Goal: Navigation & Orientation: Find specific page/section

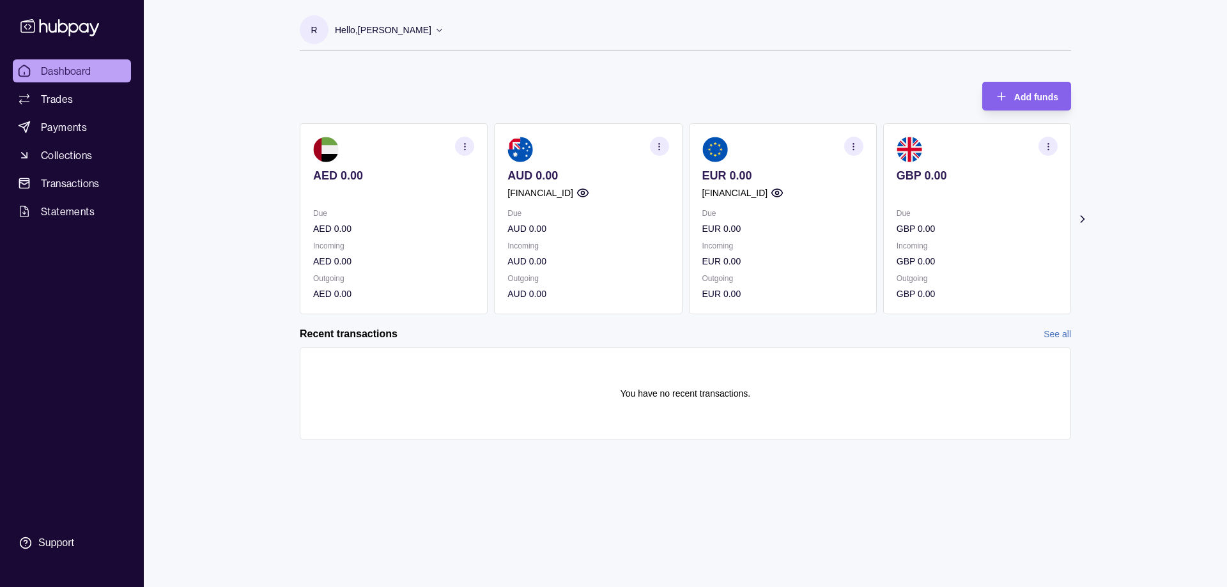
click at [858, 146] on icon "button" at bounding box center [854, 147] width 10 height 10
click at [767, 146] on link "View transactions" at bounding box center [760, 146] width 70 height 14
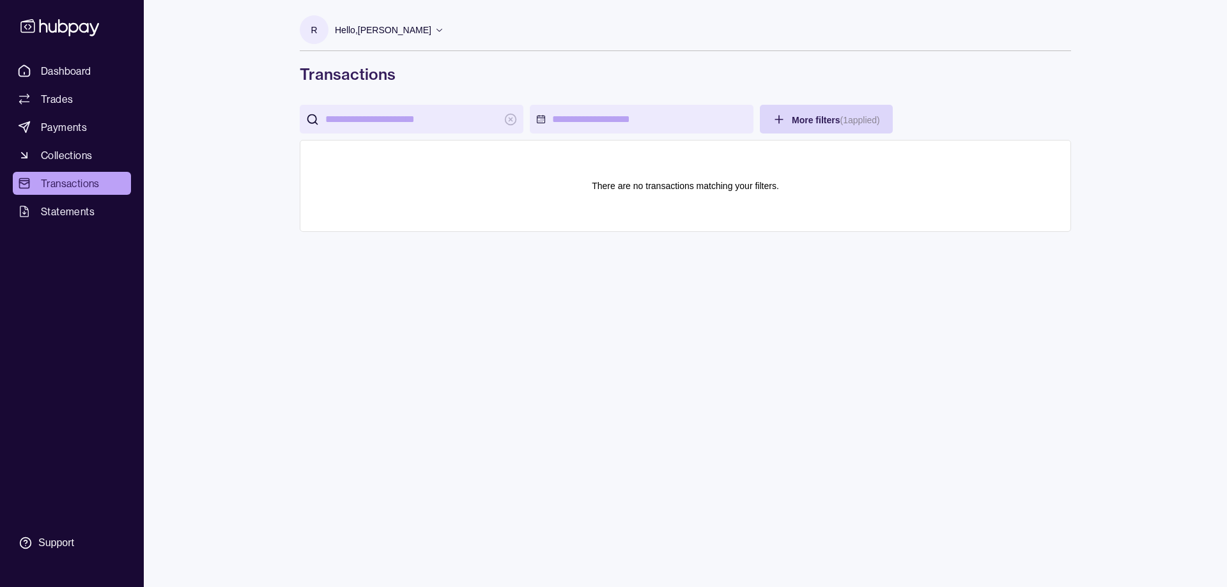
click at [435, 27] on icon at bounding box center [440, 30] width 10 height 10
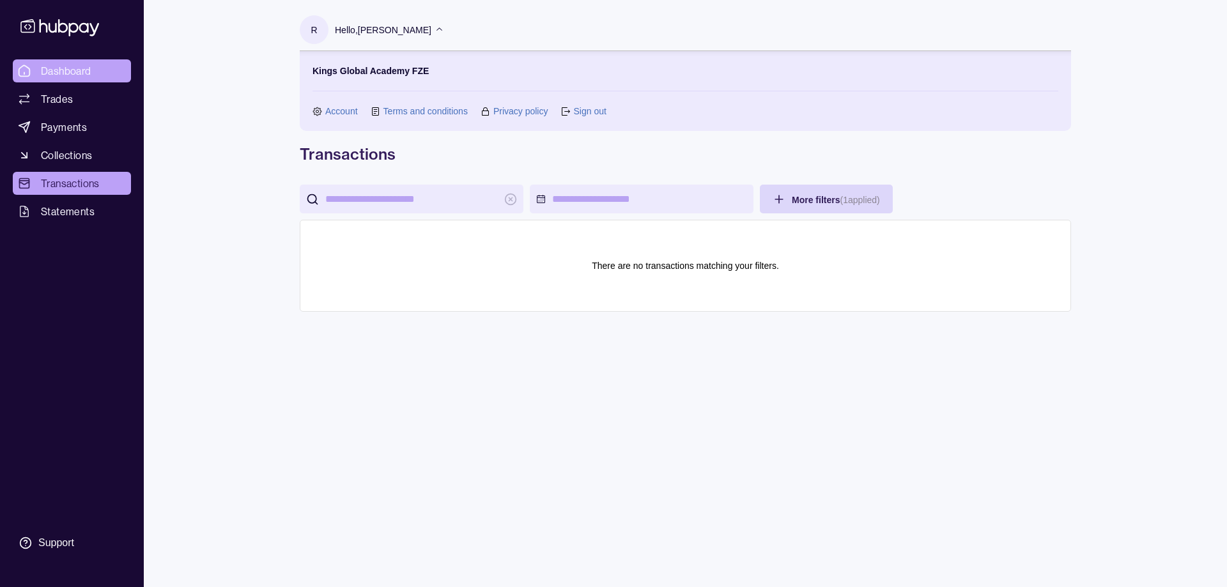
click at [68, 68] on span "Dashboard" at bounding box center [66, 70] width 50 height 15
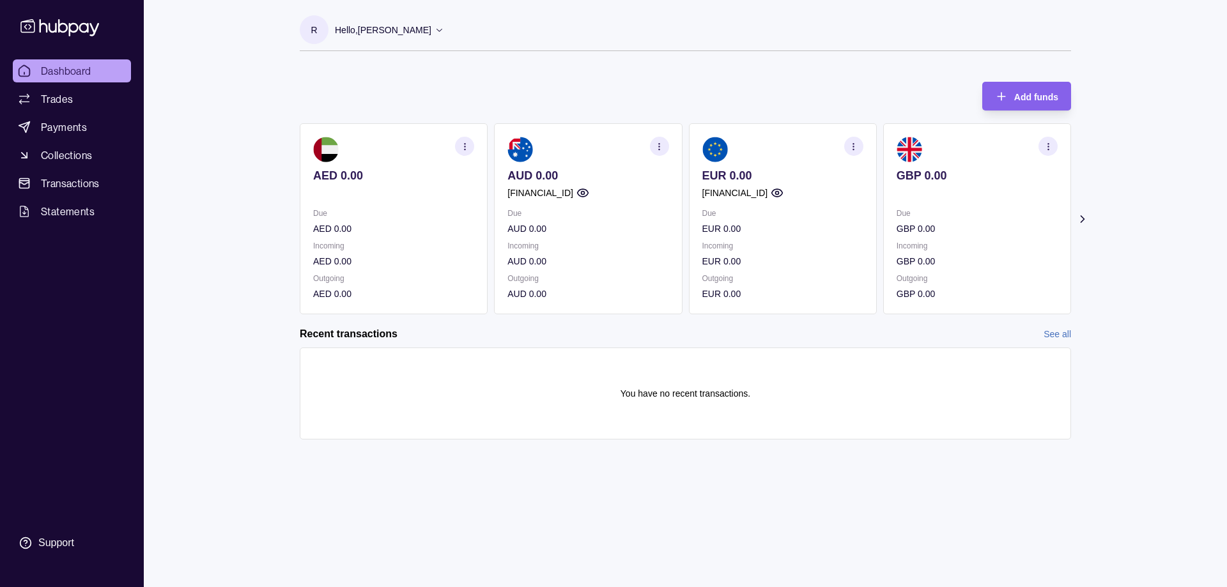
click at [783, 193] on icon "button" at bounding box center [777, 193] width 13 height 13
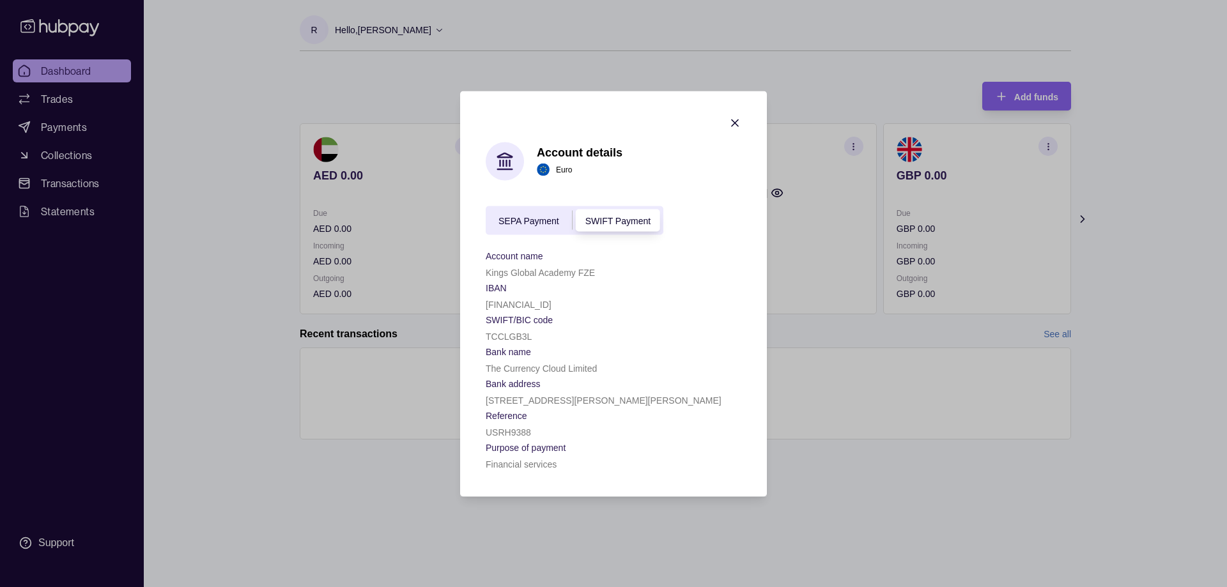
click at [735, 123] on icon "button" at bounding box center [735, 122] width 6 height 6
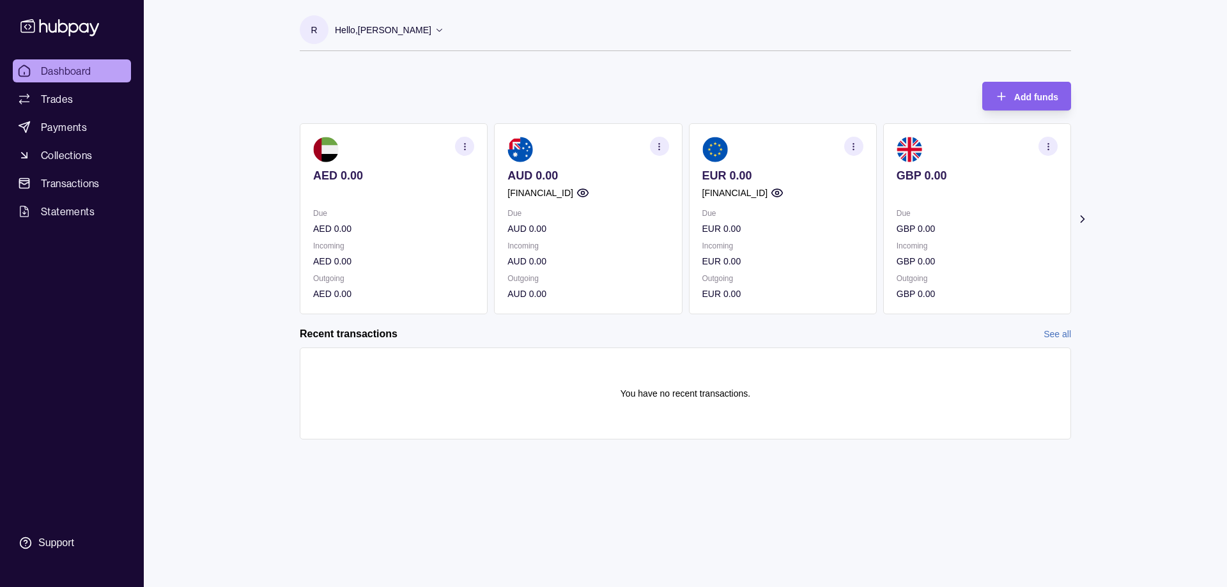
click at [852, 146] on icon "button" at bounding box center [854, 147] width 10 height 10
click at [781, 246] on p "Incoming" at bounding box center [782, 246] width 161 height 14
click at [859, 144] on icon "button" at bounding box center [856, 143] width 13 height 13
click at [779, 192] on circle "button" at bounding box center [777, 193] width 3 height 3
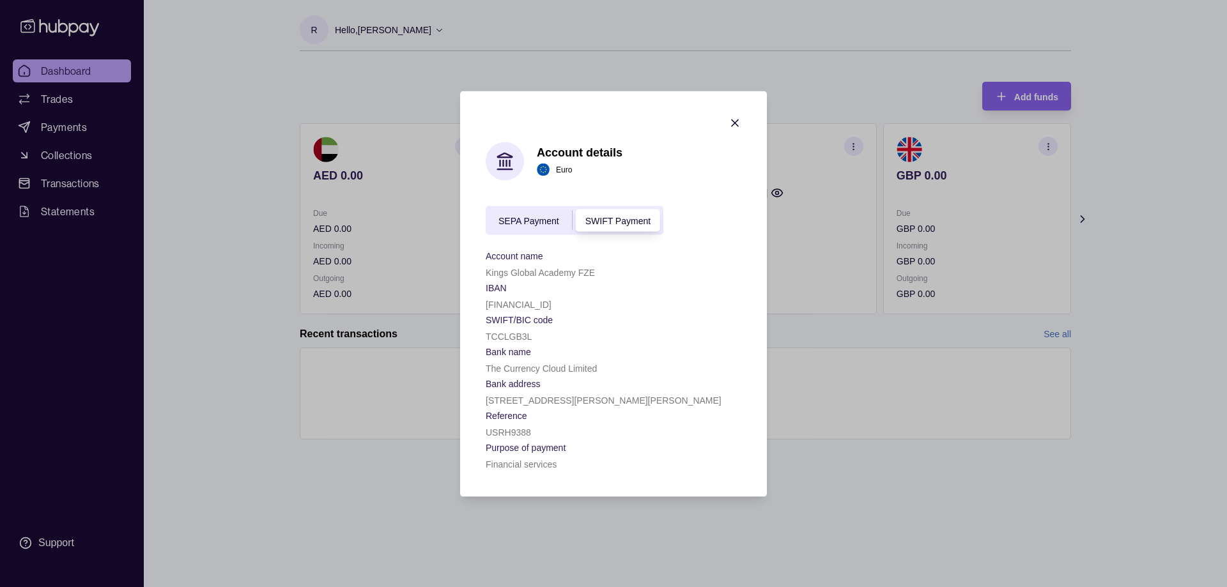
click at [737, 121] on icon "button" at bounding box center [735, 122] width 6 height 6
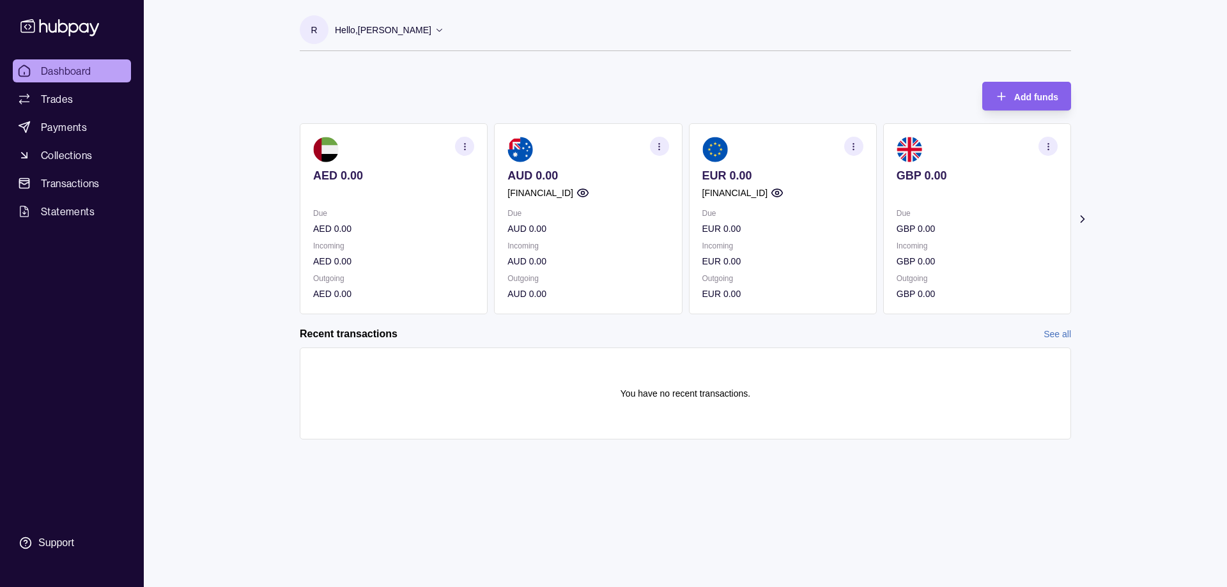
click at [853, 140] on section "button" at bounding box center [853, 146] width 19 height 19
click at [796, 73] on div "Add funds AED 0.00 Due AED 0.00 Incoming AED 0.00 Outgoing AED 0.00 AUD 0.00 [F…" at bounding box center [685, 191] width 771 height 245
click at [783, 190] on icon "button" at bounding box center [777, 193] width 13 height 13
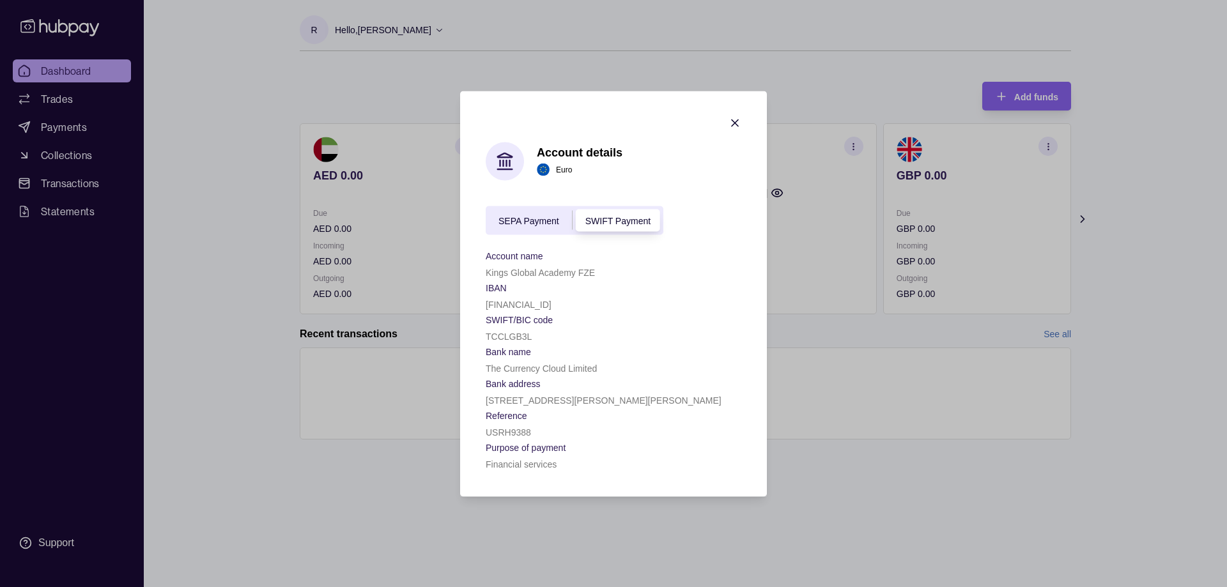
click at [739, 119] on icon "button" at bounding box center [734, 122] width 13 height 13
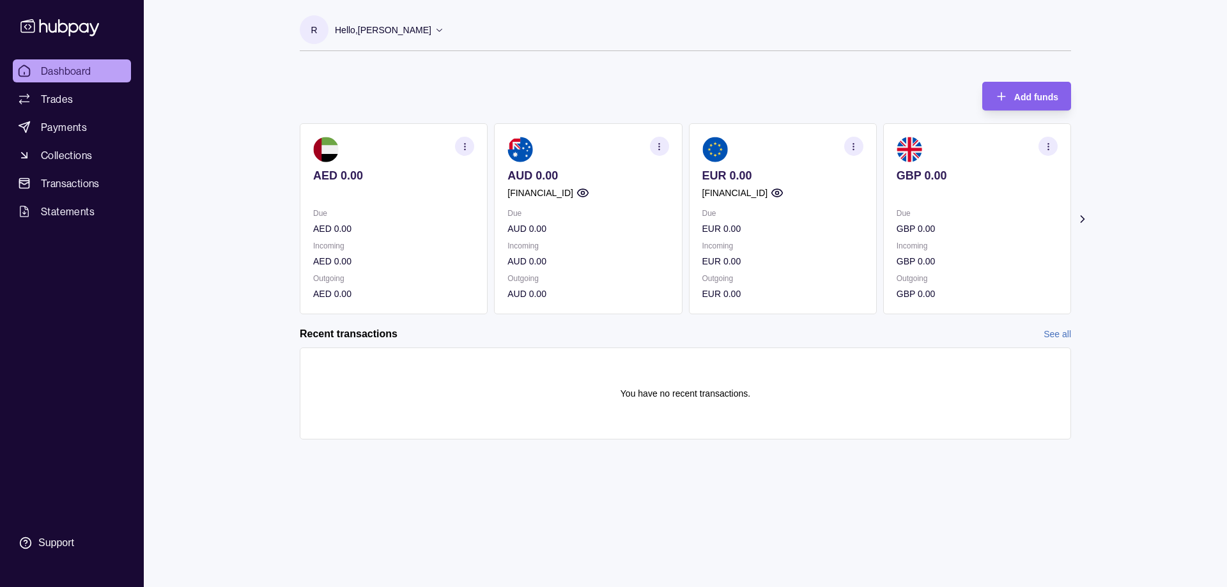
click at [66, 70] on span "Dashboard" at bounding box center [66, 70] width 50 height 15
click at [59, 95] on span "Trades" at bounding box center [57, 98] width 32 height 15
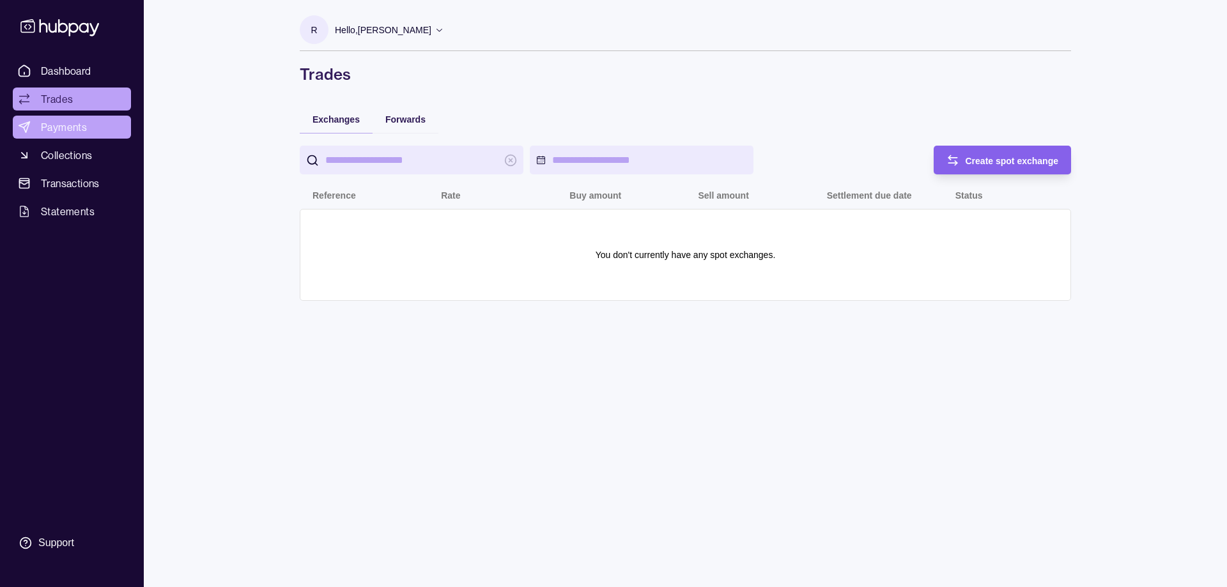
click at [65, 124] on span "Payments" at bounding box center [64, 126] width 46 height 15
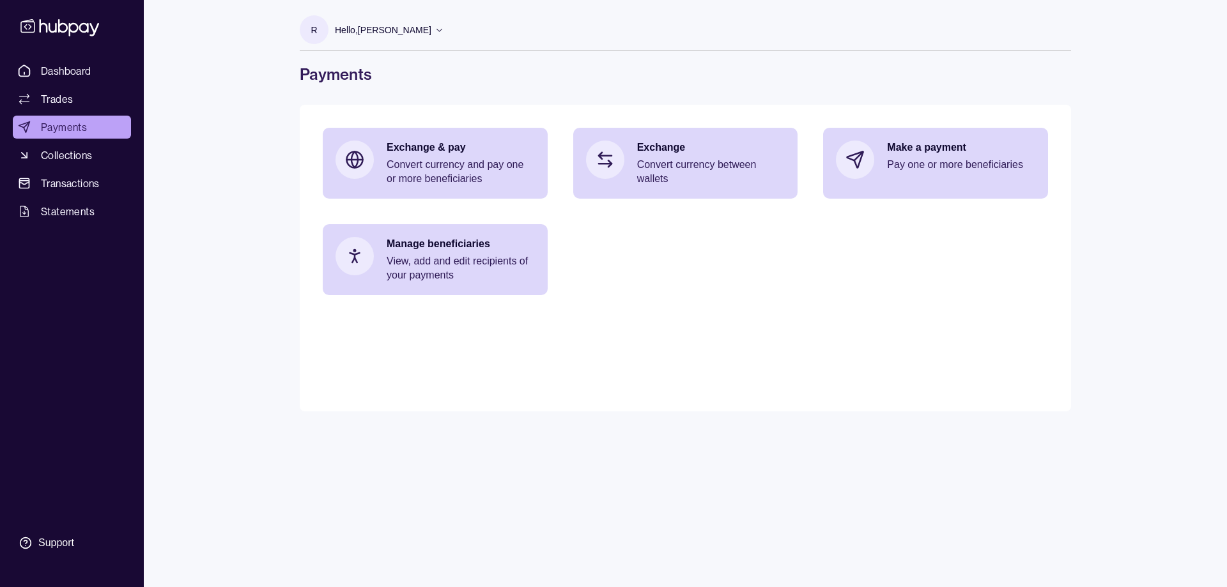
click at [71, 156] on span "Collections" at bounding box center [66, 155] width 51 height 15
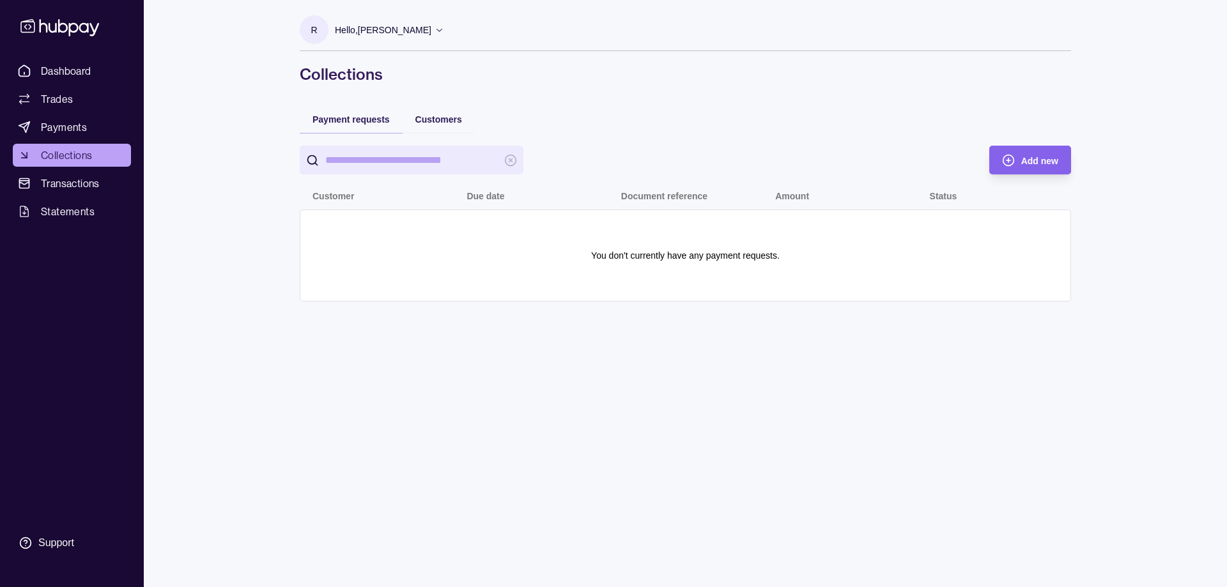
click at [71, 185] on span "Transactions" at bounding box center [70, 183] width 59 height 15
